Goal: Navigation & Orientation: Find specific page/section

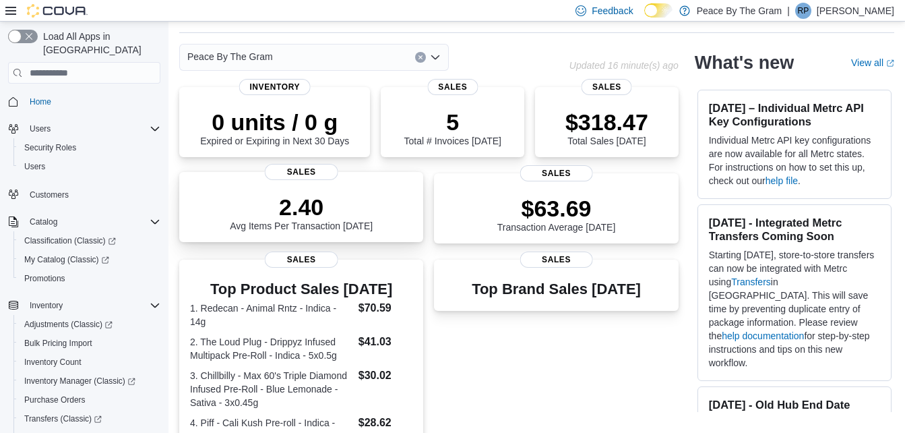
scroll to position [67, 0]
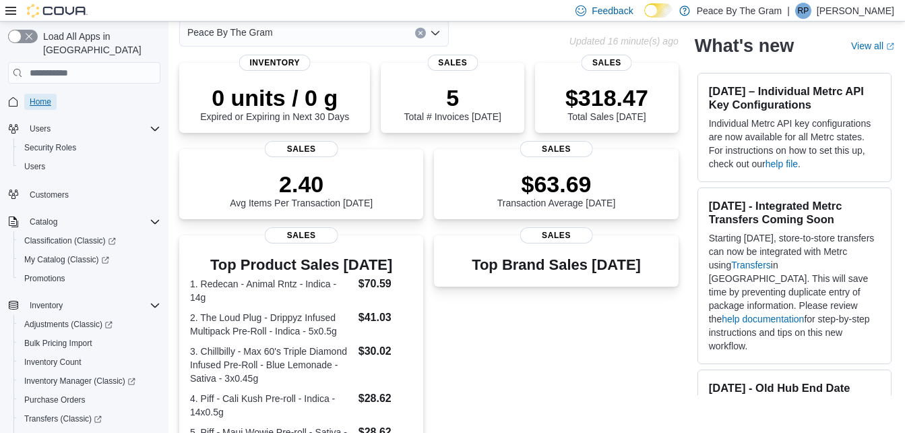
click at [40, 96] on span "Home" at bounding box center [41, 101] width 22 height 11
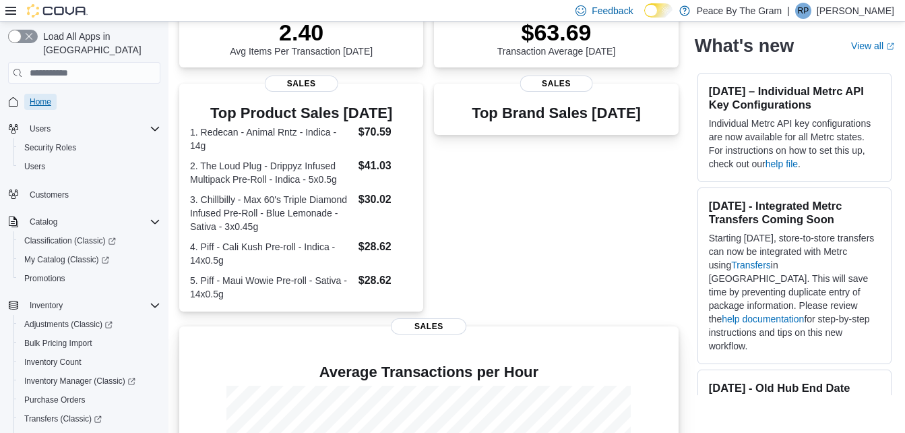
scroll to position [0, 0]
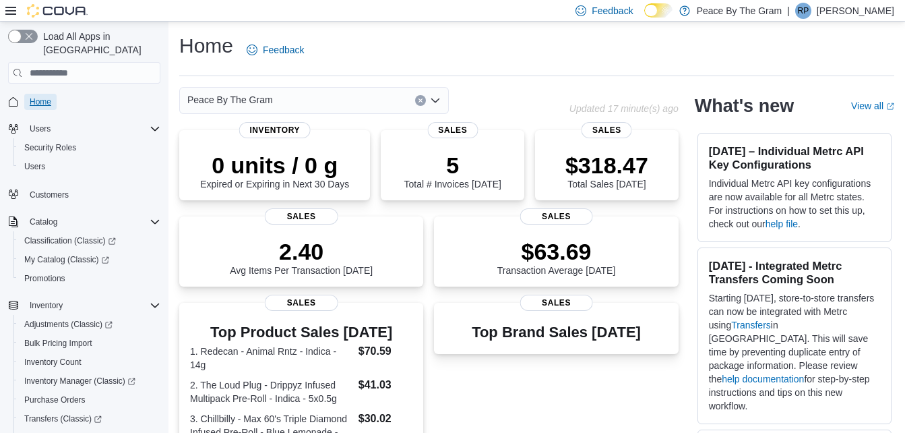
click at [38, 96] on span "Home" at bounding box center [41, 101] width 22 height 11
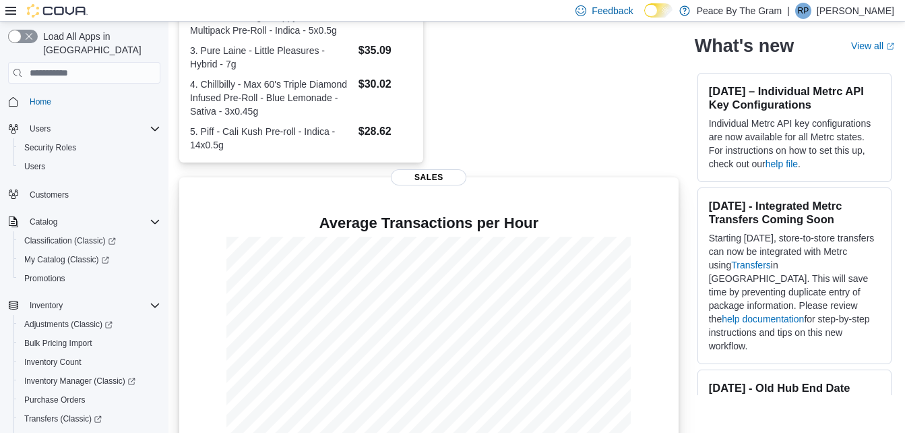
scroll to position [385, 0]
